Goal: Task Accomplishment & Management: Manage account settings

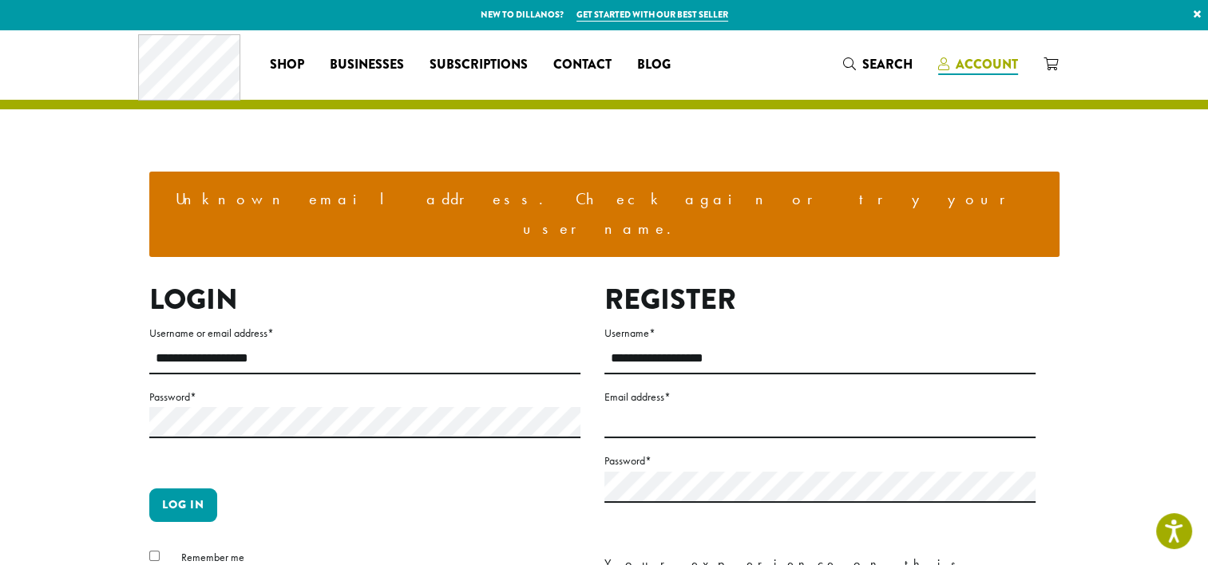
click at [982, 63] on span "Account" at bounding box center [987, 64] width 62 height 18
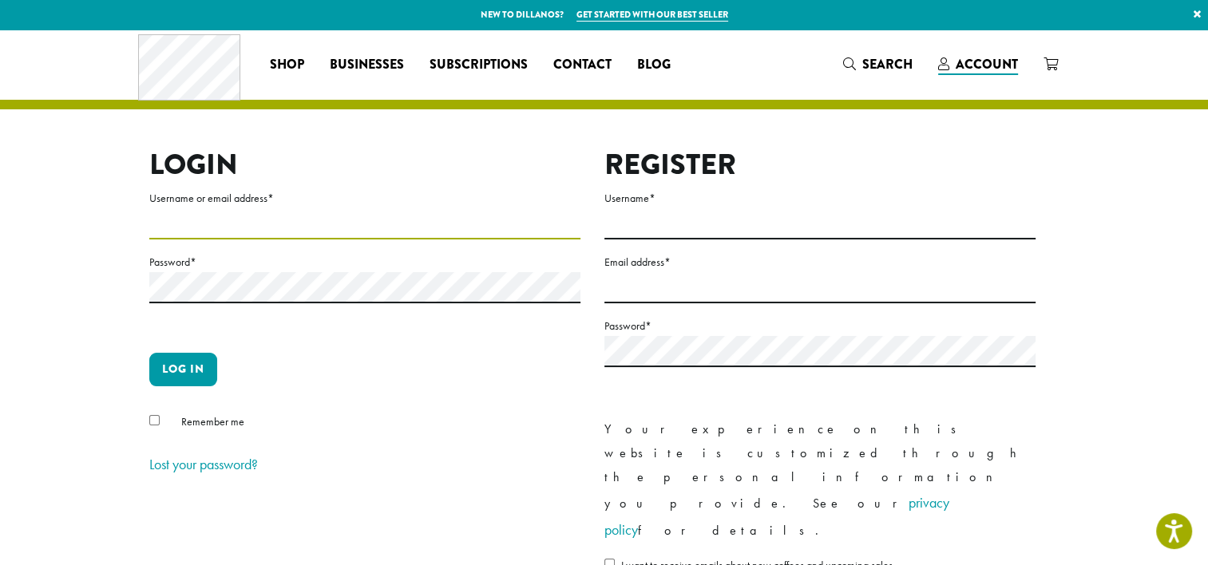
click at [495, 227] on input "Username or email address *" at bounding box center [364, 223] width 431 height 31
type input "**********"
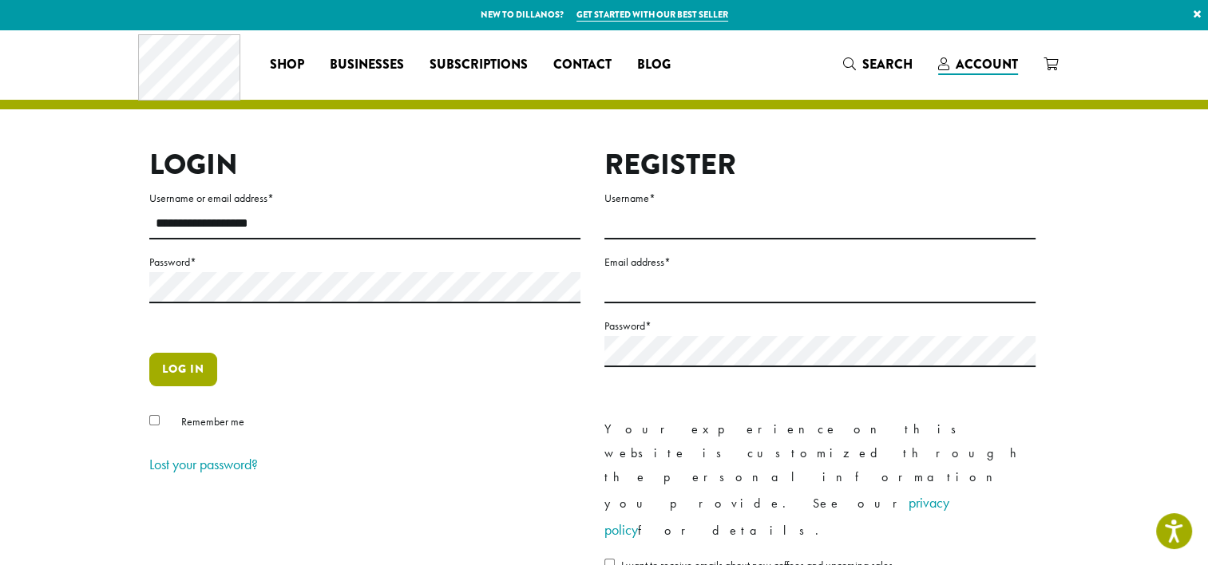
click at [182, 371] on button "Log in" at bounding box center [183, 370] width 68 height 34
